Goal: Find specific page/section: Find specific page/section

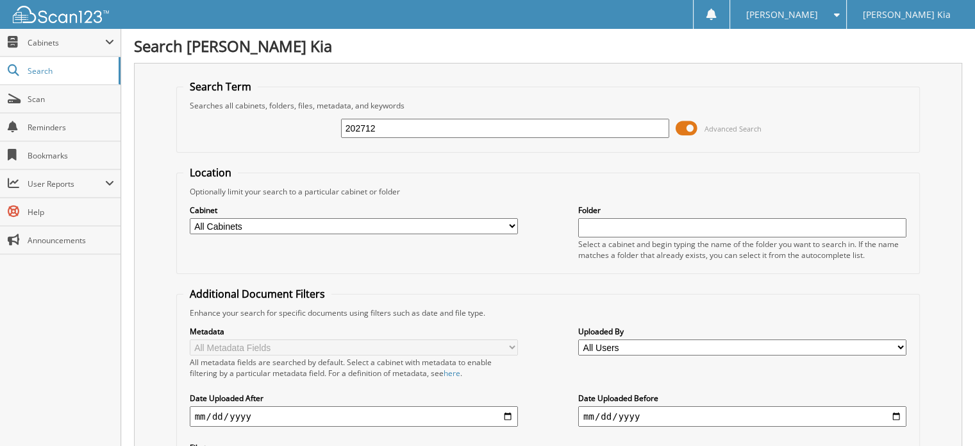
type input "202712"
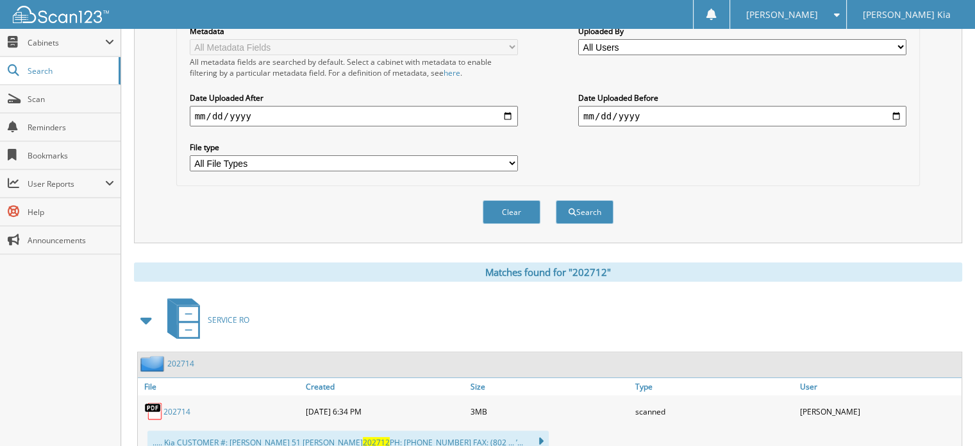
scroll to position [335, 0]
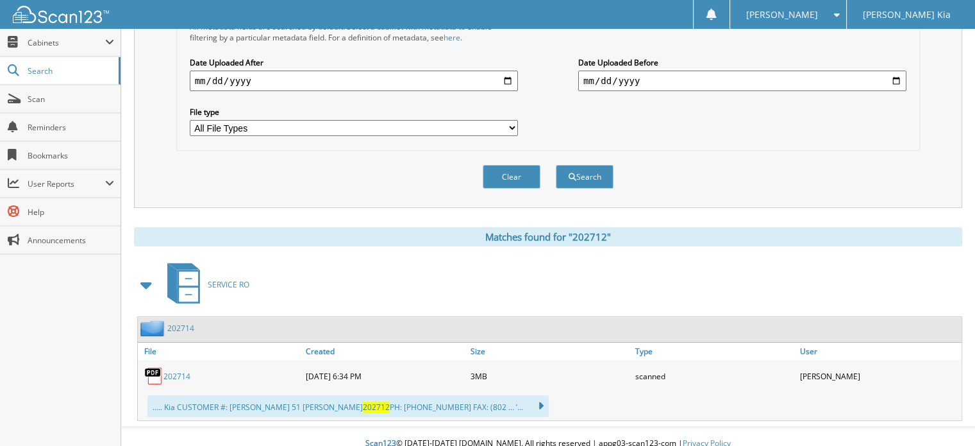
click at [177, 371] on link "202714" at bounding box center [177, 376] width 27 height 11
